Goal: Information Seeking & Learning: Learn about a topic

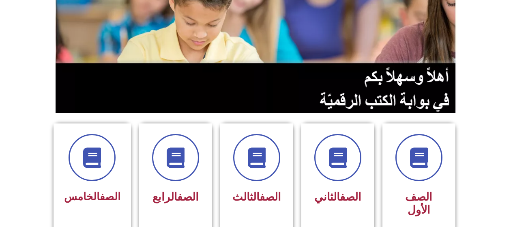
scroll to position [113, 0]
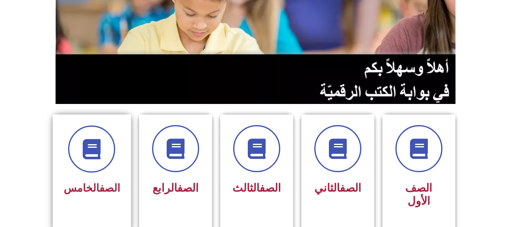
click at [104, 171] on div at bounding box center [92, 148] width 56 height 47
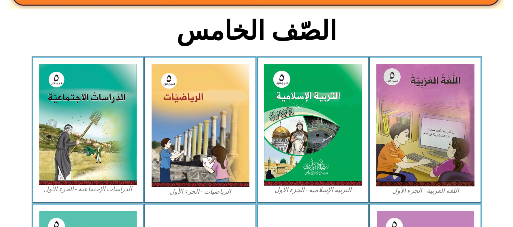
scroll to position [200, 0]
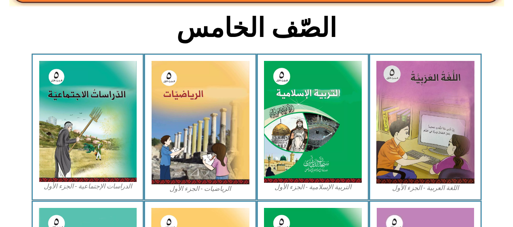
click at [408, 122] on img at bounding box center [425, 122] width 98 height 123
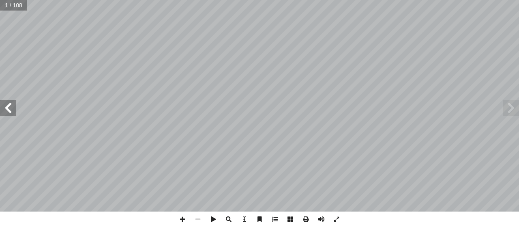
click at [6, 109] on span at bounding box center [8, 108] width 16 height 16
click at [5, 107] on span at bounding box center [8, 108] width 16 height 16
click at [6, 106] on span at bounding box center [8, 108] width 16 height 16
click at [8, 106] on span at bounding box center [8, 108] width 16 height 16
click at [7, 106] on span at bounding box center [8, 108] width 16 height 16
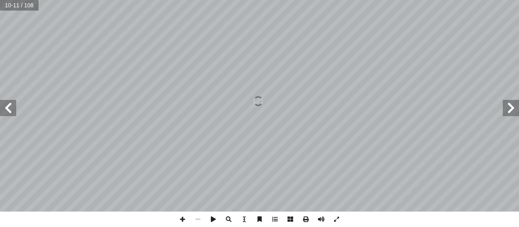
click at [5, 106] on span at bounding box center [8, 108] width 16 height 16
click at [7, 107] on span at bounding box center [8, 108] width 16 height 16
click at [10, 106] on span at bounding box center [8, 108] width 16 height 16
click at [8, 106] on span at bounding box center [8, 108] width 16 height 16
click at [6, 106] on span at bounding box center [8, 108] width 16 height 16
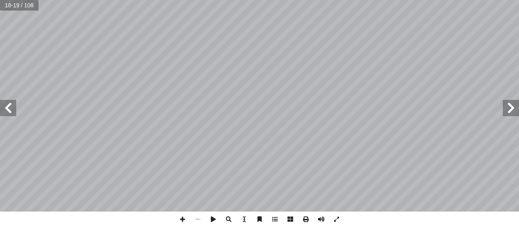
click at [8, 108] on span at bounding box center [8, 108] width 16 height 16
click at [6, 106] on span at bounding box center [8, 108] width 16 height 16
click at [6, 109] on span at bounding box center [8, 108] width 16 height 16
